Goal: Task Accomplishment & Management: Manage account settings

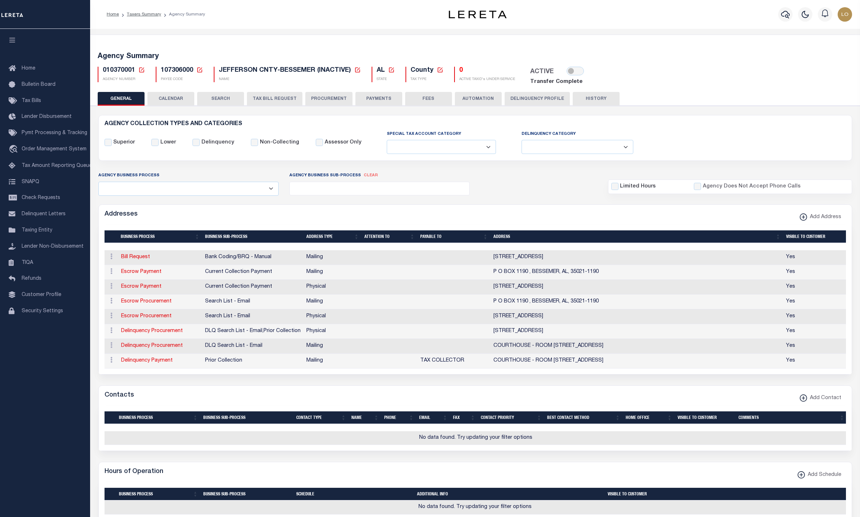
select select
click at [110, 68] on span "010370001" at bounding box center [119, 70] width 32 height 6
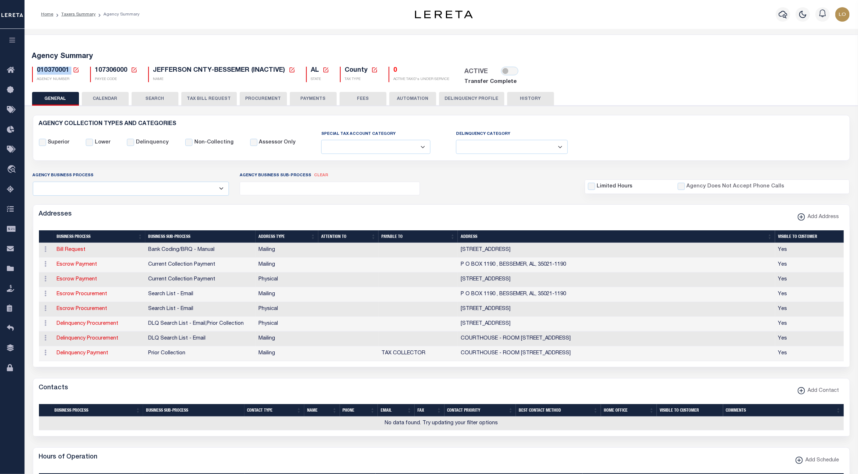
click at [134, 68] on icon at bounding box center [134, 70] width 6 height 6
click at [167, 98] on input "Payee Code" at bounding box center [190, 95] width 86 height 14
click at [213, 96] on input "Payee Code" at bounding box center [190, 95] width 86 height 14
paste input "4842300000"
type input "4842300000"
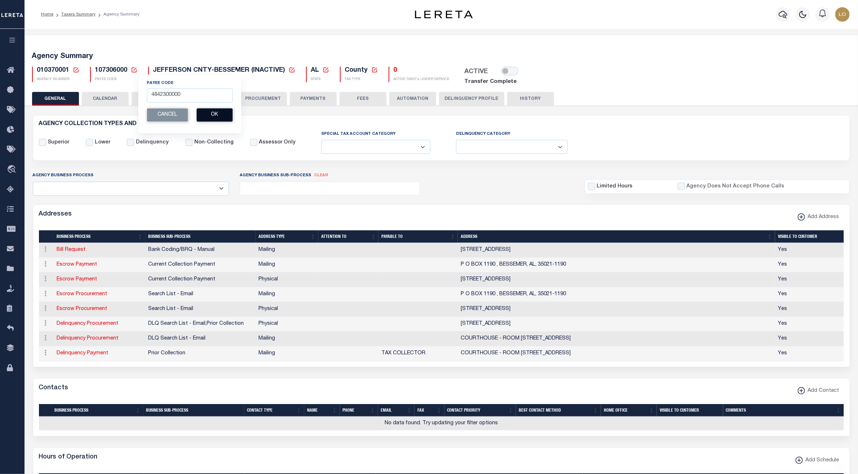
click at [216, 118] on button "Ok" at bounding box center [214, 114] width 36 height 13
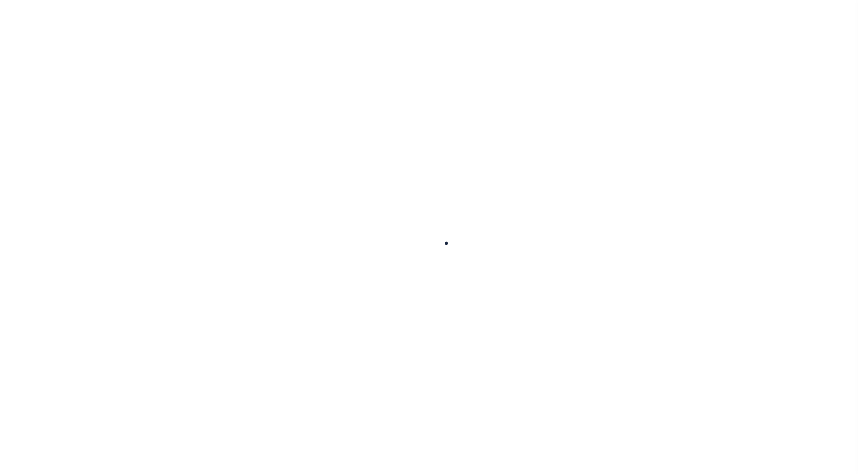
select select
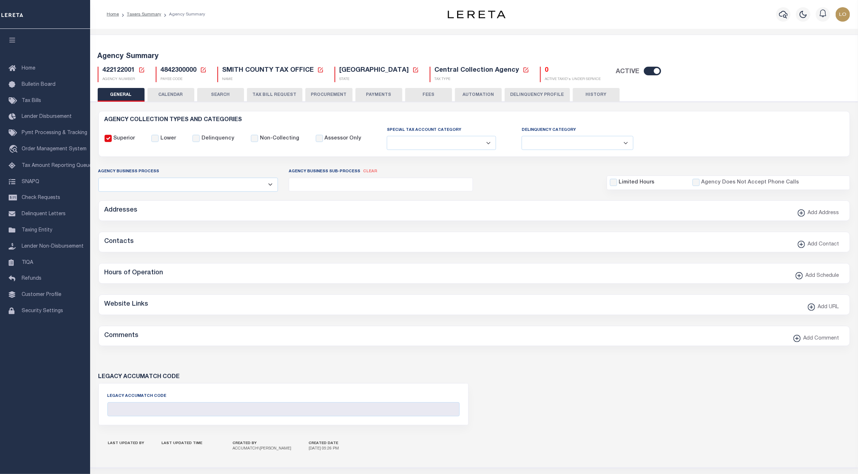
checkbox input "false"
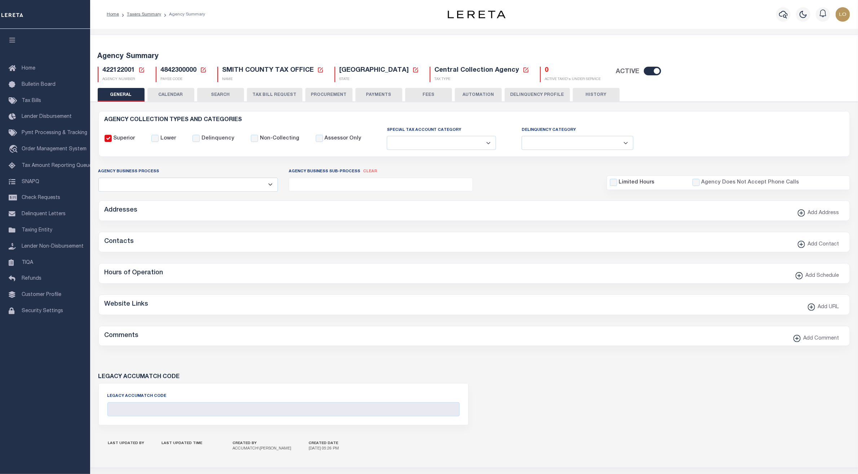
type input "4842300000"
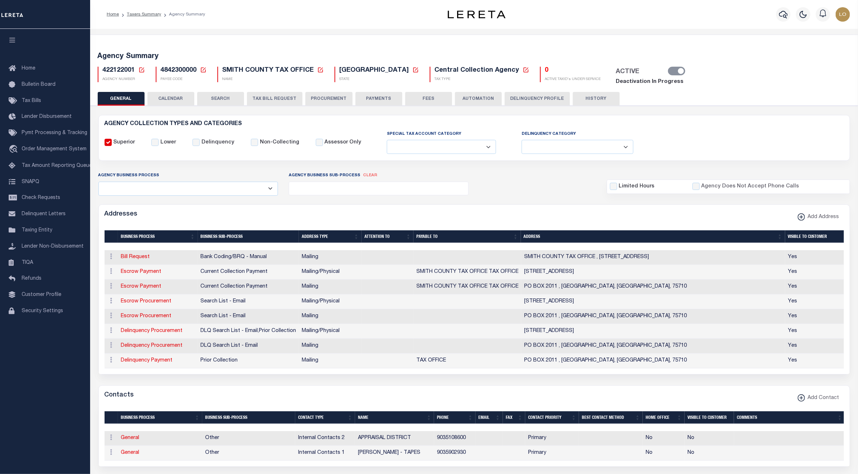
click at [612, 68] on div "ACTIVE" at bounding box center [648, 72] width 72 height 10
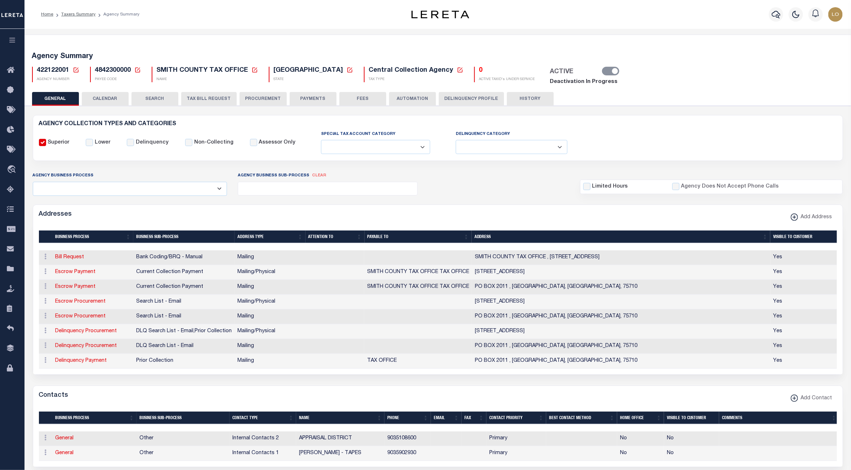
click at [109, 70] on span "4842300000" at bounding box center [113, 70] width 36 height 6
copy h5 "4842300000"
